Goal: Information Seeking & Learning: Learn about a topic

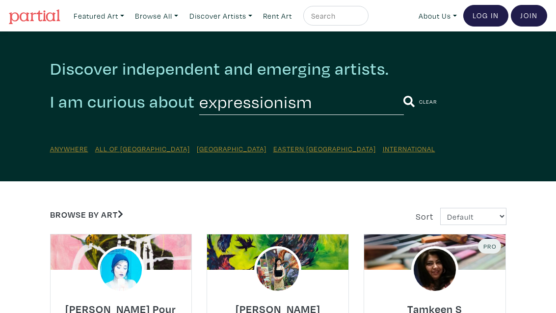
click at [403, 101] on icon "submit" at bounding box center [408, 101] width 11 height 11
click at [265, 108] on input "expressionism" at bounding box center [301, 101] width 205 height 27
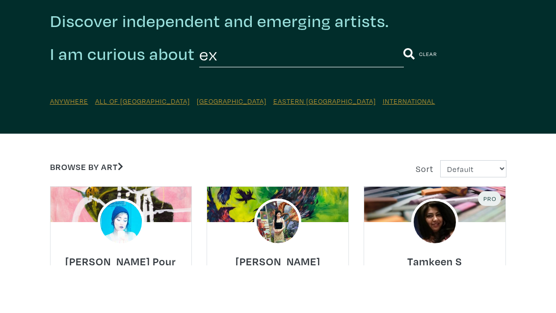
type input "e"
type input "[PERSON_NAME]"
click at [403, 89] on button "submit" at bounding box center [408, 102] width 11 height 26
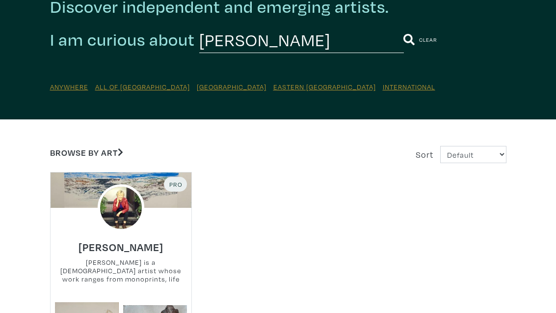
scroll to position [72, 0]
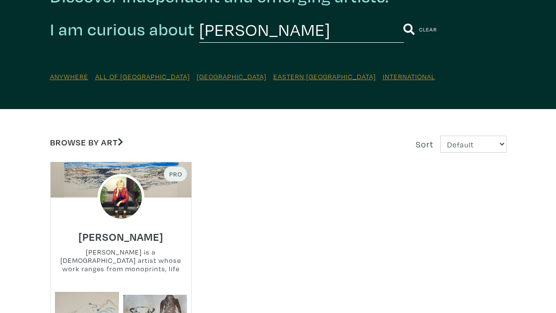
click at [130, 205] on img at bounding box center [121, 197] width 47 height 47
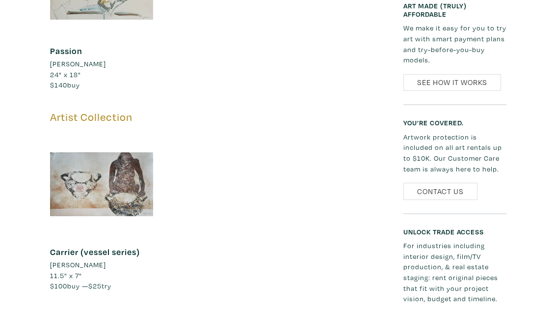
scroll to position [728, 0]
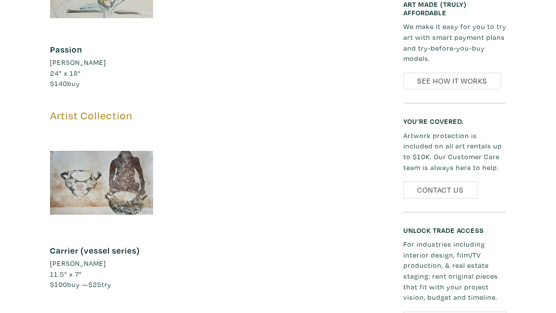
click at [115, 174] on div at bounding box center [101, 182] width 103 height 103
